Goal: Browse casually: Explore the website without a specific task or goal

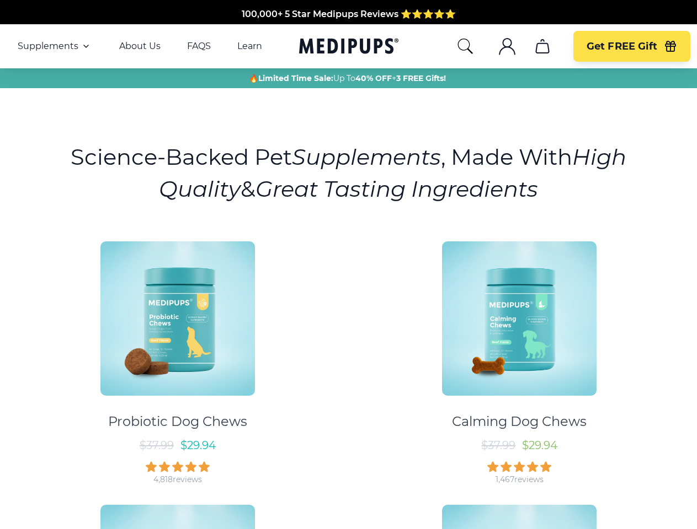
click at [348, 265] on div "Probiotic Dog Chews $ 37.99 $ 29.94 4,818 reviews Calming Dog Chews $ 37.99 $ 2…" at bounding box center [348, 490] width 683 height 517
click at [55, 46] on span "Supplements" at bounding box center [48, 46] width 61 height 11
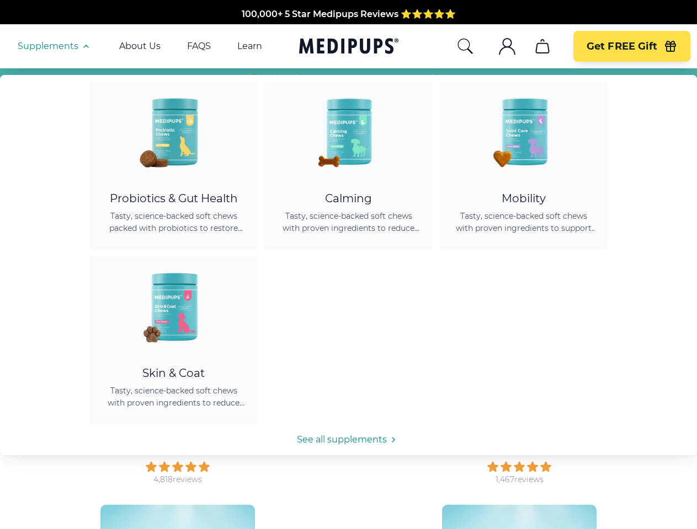
click at [85, 46] on icon "button" at bounding box center [85, 46] width 13 height 13
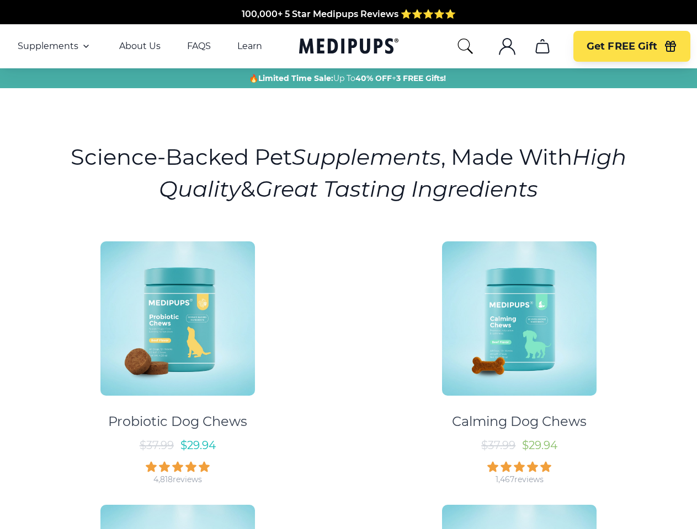
click at [464, 46] on icon "search" at bounding box center [465, 47] width 18 height 18
click at [506, 46] on icon ".cls-1{fill:none;stroke:currentColor;stroke-miterlimit:10;stroke-width:1.5px;}" at bounding box center [507, 47] width 18 height 18
click at [542, 46] on icon "cart" at bounding box center [542, 47] width 18 height 18
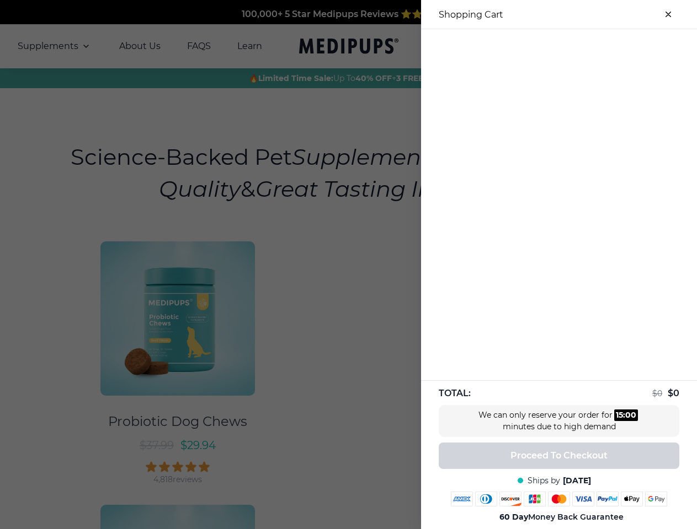
click at [542, 46] on div at bounding box center [348, 264] width 697 height 529
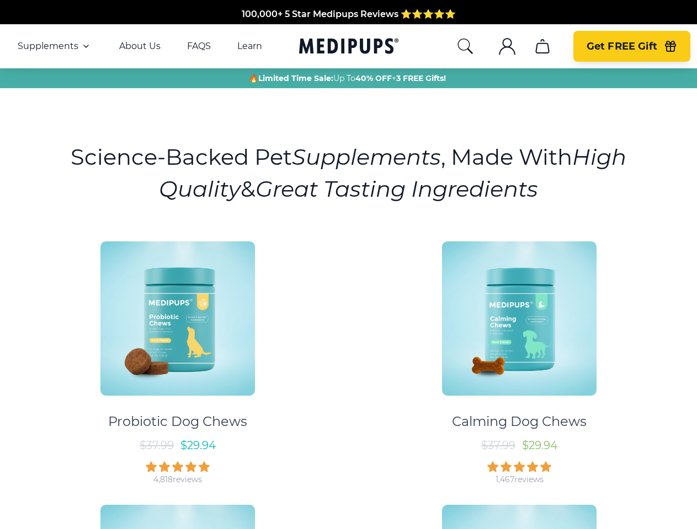
click at [631, 46] on span "Get FREE Gift" at bounding box center [621, 46] width 71 height 13
